Goal: Task Accomplishment & Management: Use online tool/utility

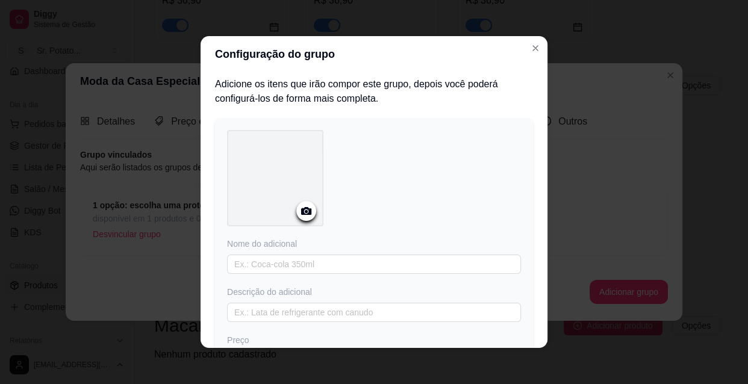
scroll to position [17, 0]
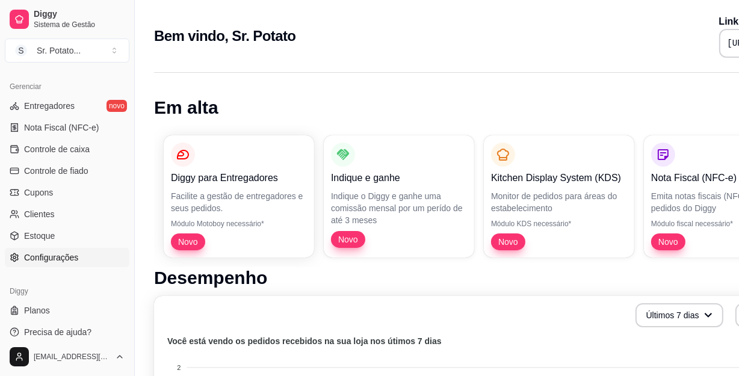
click at [67, 262] on span "Configurações" at bounding box center [51, 258] width 54 height 12
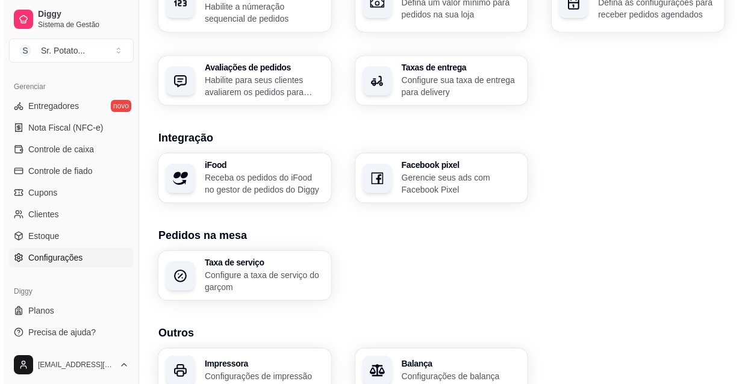
scroll to position [473, 0]
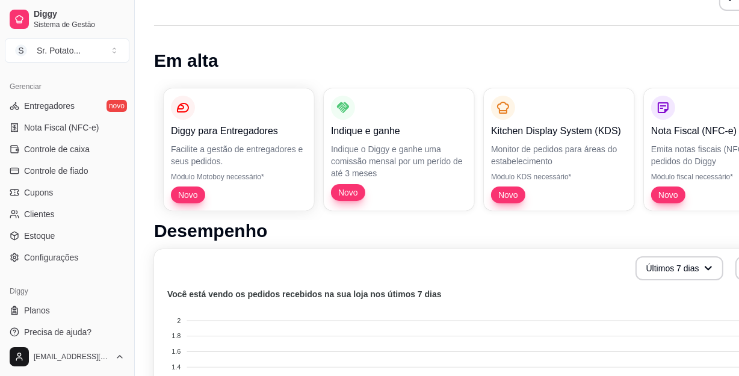
scroll to position [328, 0]
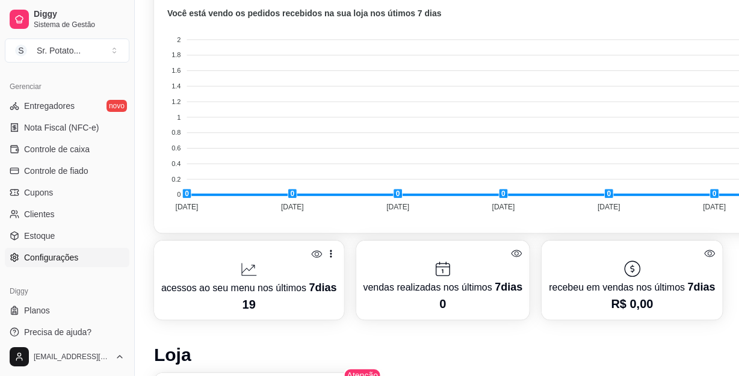
click at [46, 258] on span "Configurações" at bounding box center [51, 258] width 54 height 12
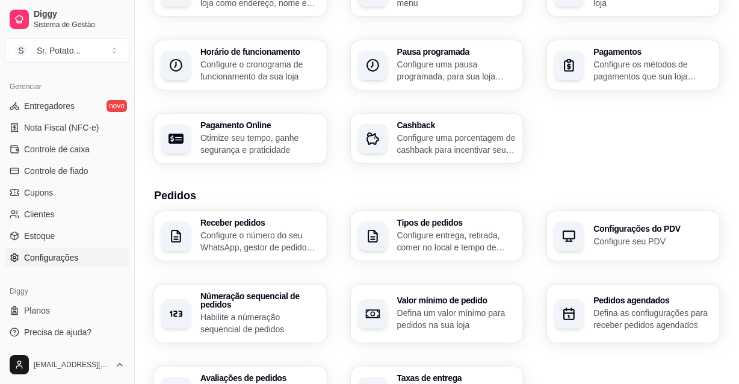
scroll to position [219, 0]
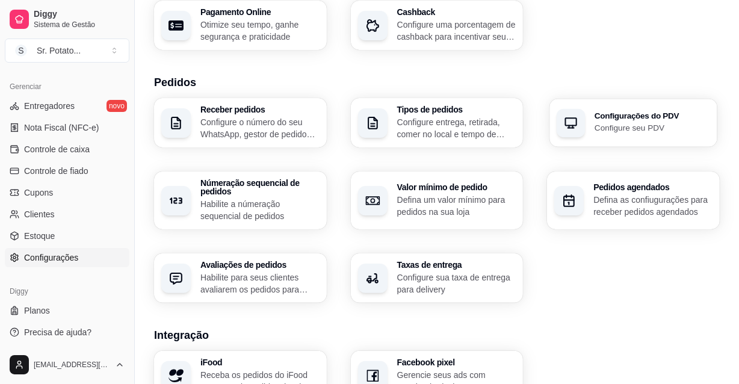
click at [565, 126] on p "Configure seu PDV" at bounding box center [653, 127] width 116 height 11
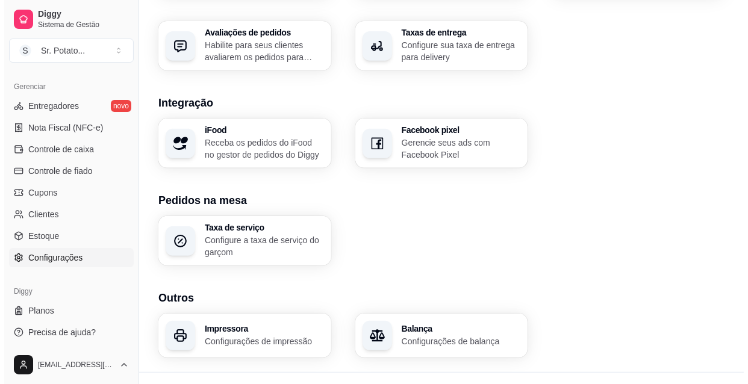
scroll to position [473, 0]
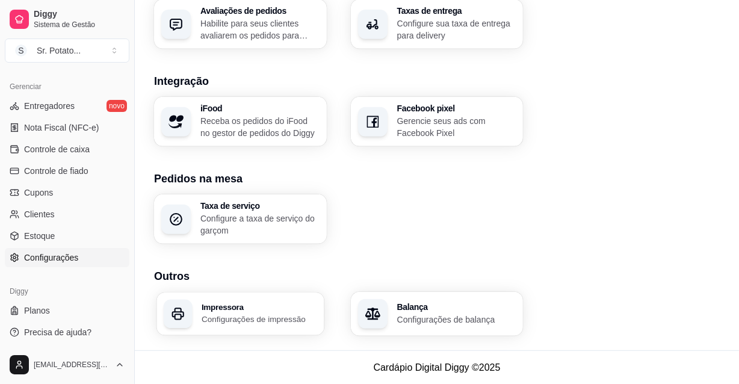
click at [264, 315] on p "Configurações de impressão" at bounding box center [260, 319] width 116 height 11
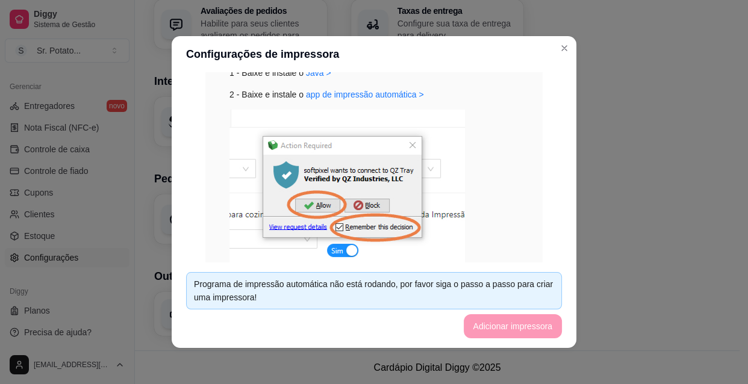
scroll to position [132, 0]
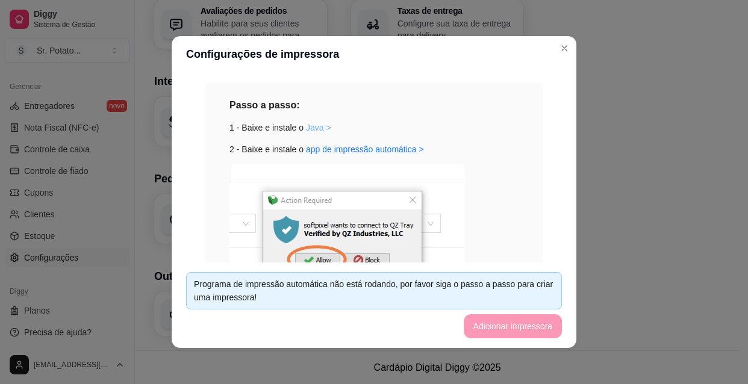
click at [311, 127] on link "Java >" at bounding box center [318, 128] width 25 height 10
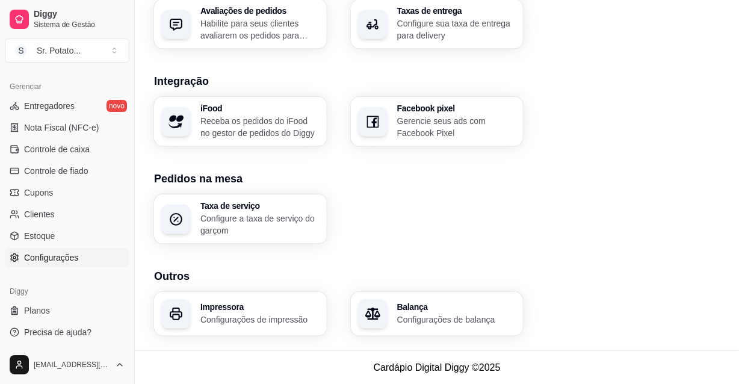
click at [270, 321] on p "Configurações de impressão" at bounding box center [259, 320] width 119 height 12
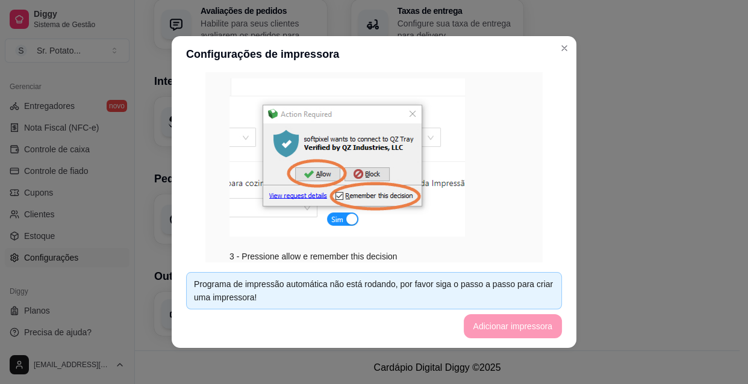
scroll to position [2, 0]
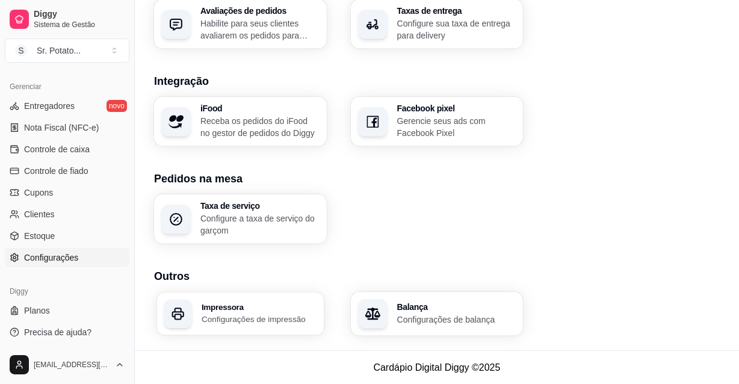
click at [258, 314] on p "Configurações de impressão" at bounding box center [260, 319] width 116 height 11
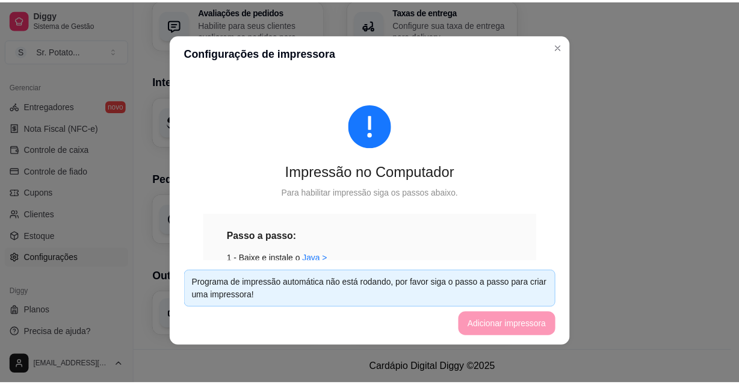
scroll to position [0, 0]
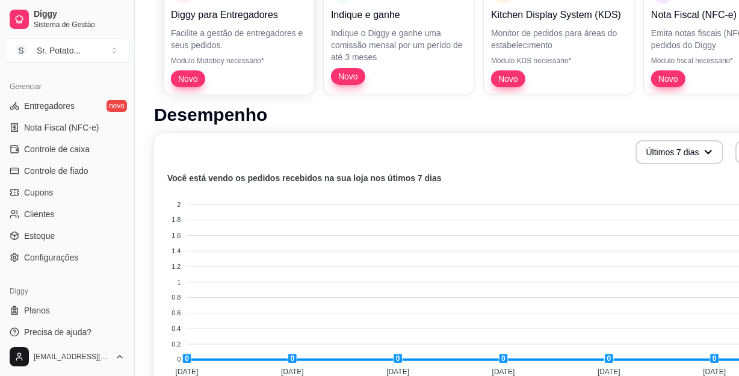
scroll to position [328, 0]
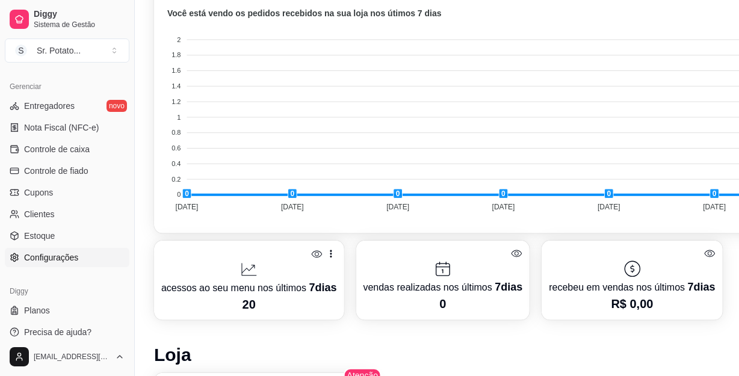
click at [54, 255] on span "Configurações" at bounding box center [51, 258] width 54 height 12
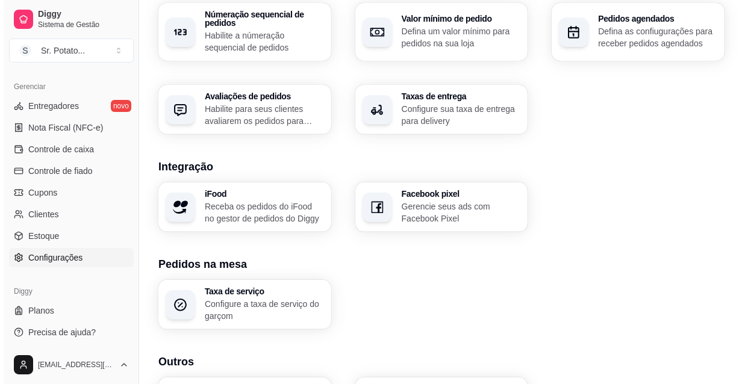
scroll to position [473, 0]
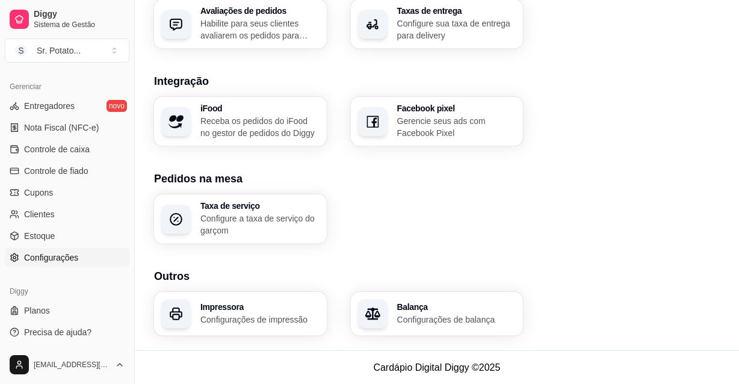
click at [248, 314] on p "Configurações de impressão" at bounding box center [259, 320] width 119 height 12
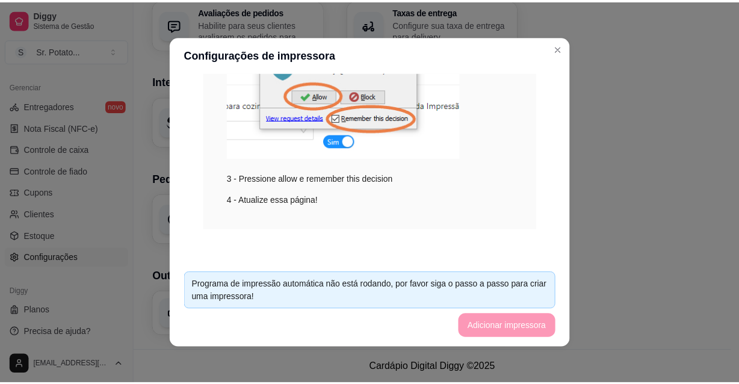
scroll to position [2, 0]
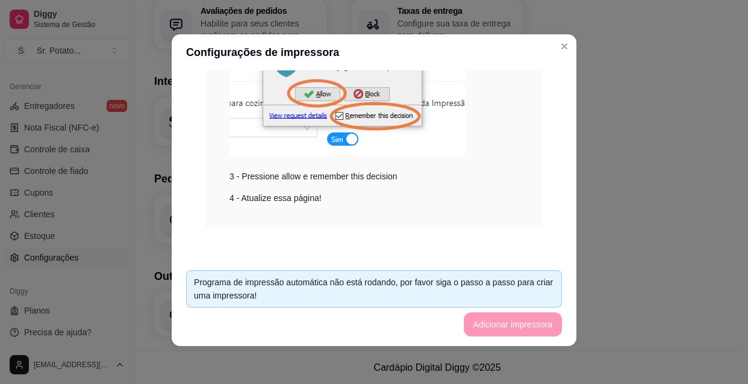
drag, startPoint x: 500, startPoint y: 332, endPoint x: 500, endPoint y: 325, distance: 7.2
click at [500, 331] on footer "Programa de impressão automática não está rodando, por favor siga o passo a pas…" at bounding box center [374, 303] width 405 height 85
click at [500, 325] on footer "Programa de impressão automática não está rodando, por favor siga o passo a pas…" at bounding box center [374, 303] width 405 height 85
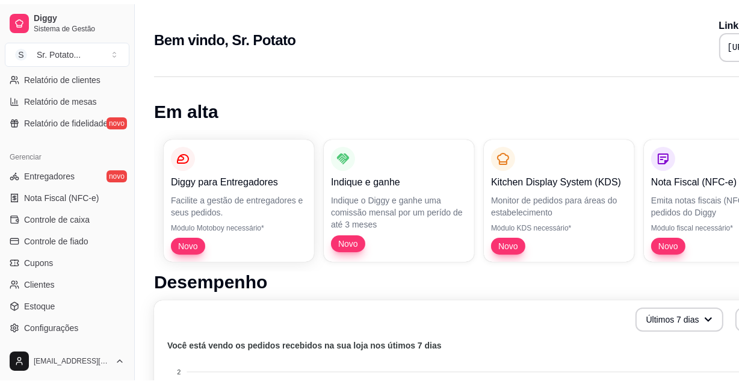
scroll to position [481, 0]
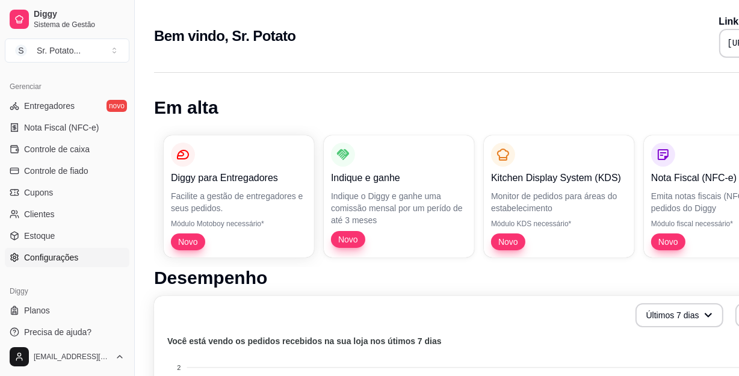
click at [61, 258] on span "Configurações" at bounding box center [51, 258] width 54 height 12
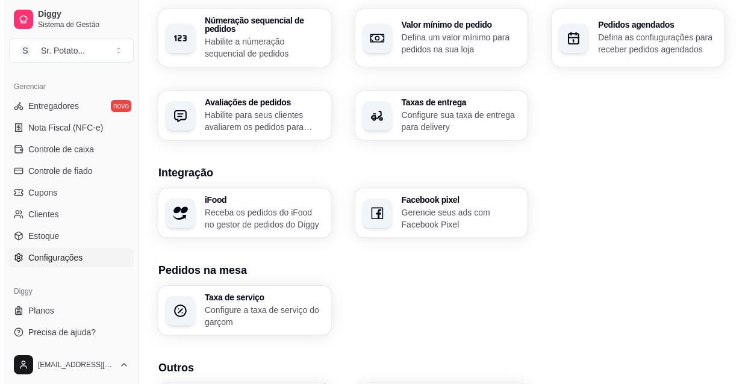
scroll to position [473, 0]
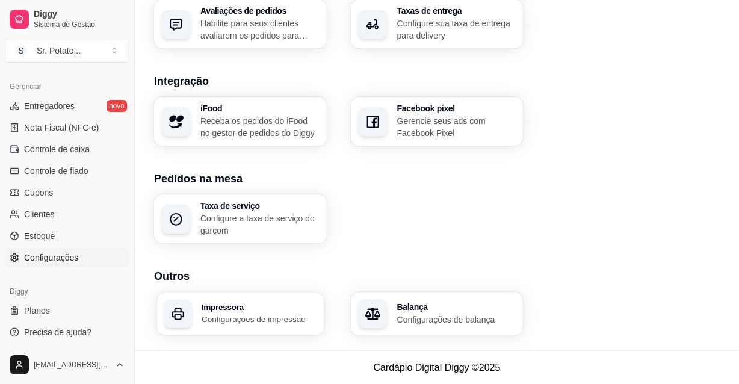
click at [256, 306] on h3 "Impressora" at bounding box center [260, 307] width 116 height 8
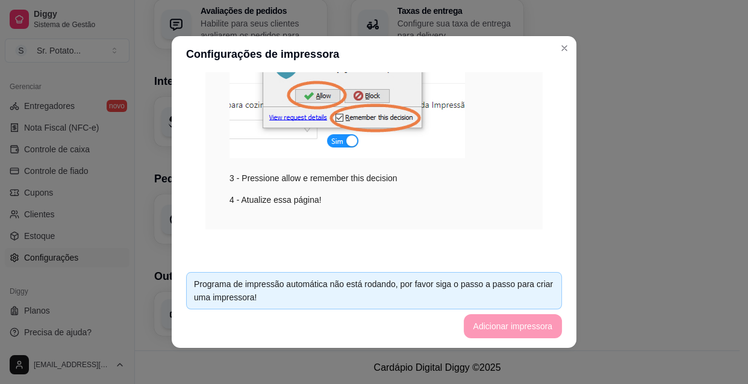
scroll to position [2, 0]
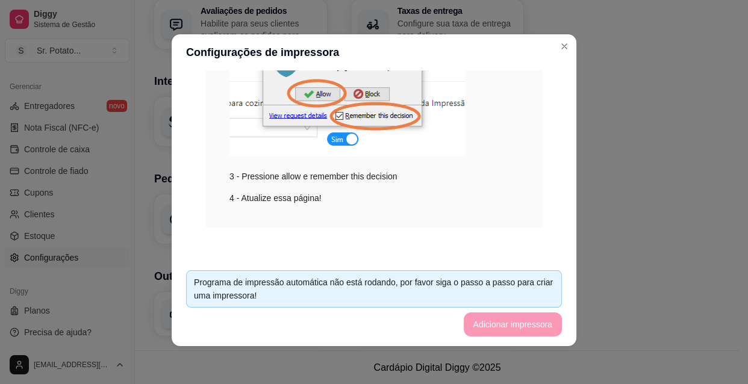
click at [482, 323] on footer "Programa de impressão automática não está rodando, por favor siga o passo a pas…" at bounding box center [374, 303] width 405 height 85
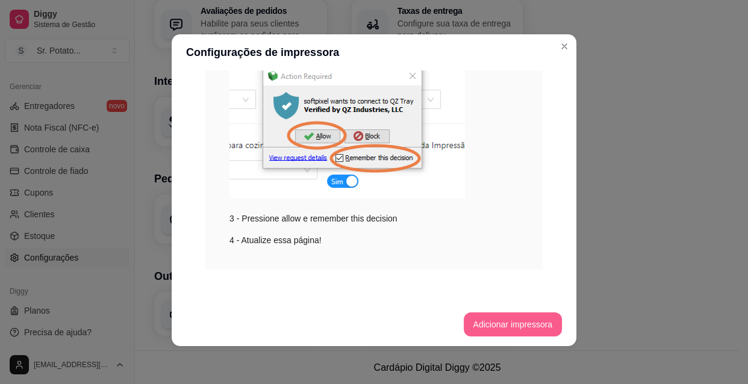
click at [503, 324] on button "Adicionar impressora" at bounding box center [513, 324] width 99 height 24
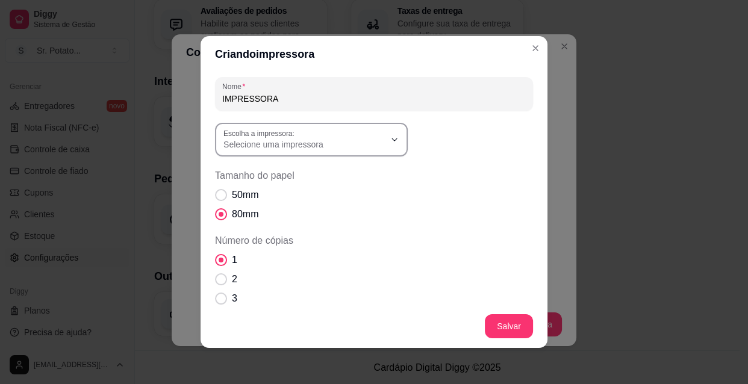
click at [360, 147] on span "Selecione uma impressora" at bounding box center [303, 144] width 161 height 12
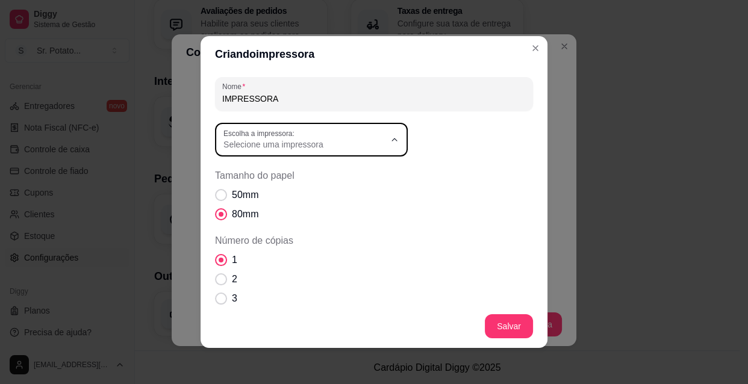
click at [257, 235] on span "ELGIN i9(USB)" at bounding box center [301, 231] width 155 height 11
type input "ELGIN i9(USB)"
select select "ELGIN i9(USB)"
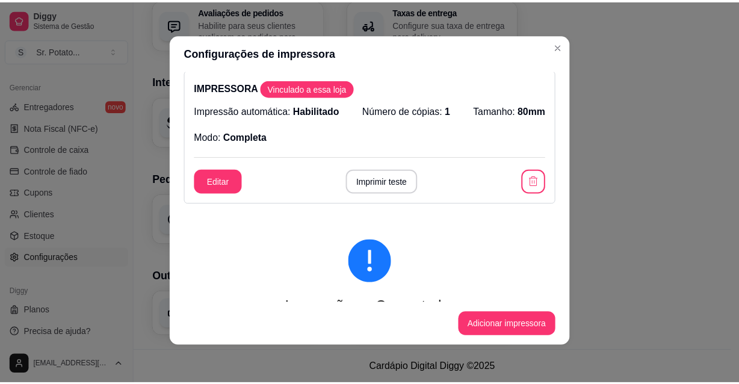
scroll to position [0, 0]
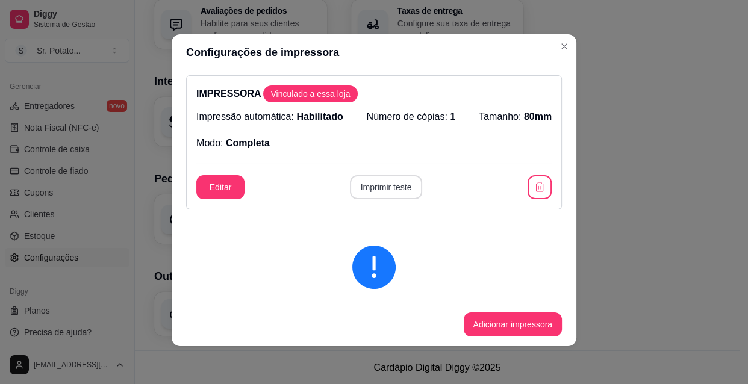
click at [380, 190] on button "Imprimir teste" at bounding box center [386, 187] width 73 height 24
